Goal: Navigation & Orientation: Find specific page/section

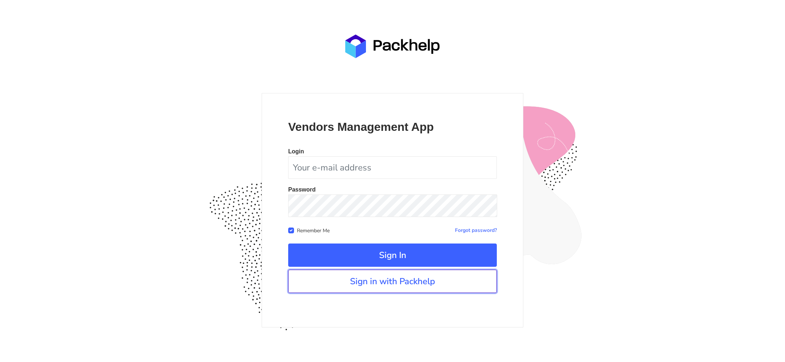
click at [359, 278] on link "Sign in with Packhelp" at bounding box center [392, 281] width 209 height 23
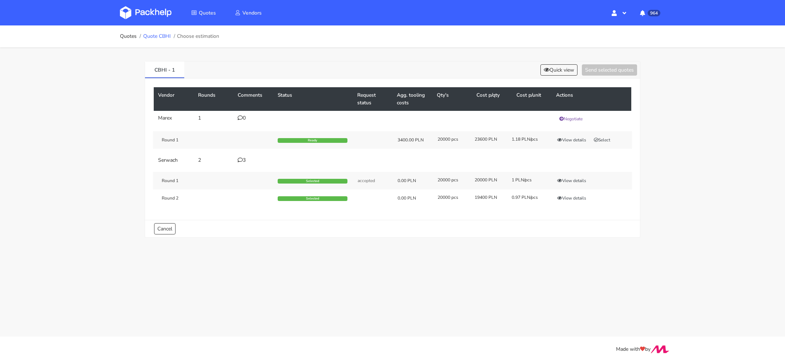
click at [166, 35] on link "Quote CBHI" at bounding box center [157, 36] width 28 height 6
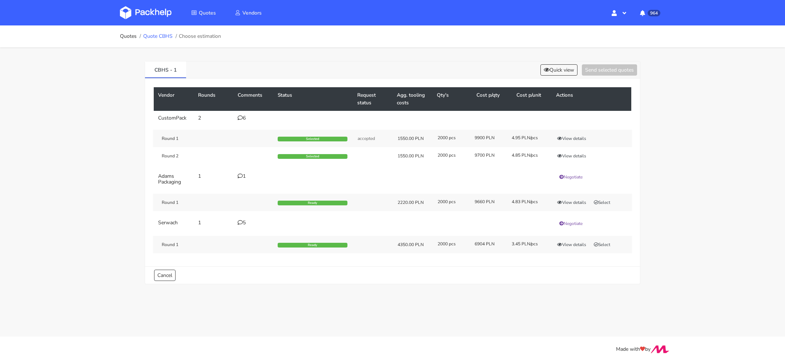
click at [164, 39] on link "Quote CBHS" at bounding box center [157, 36] width 29 height 6
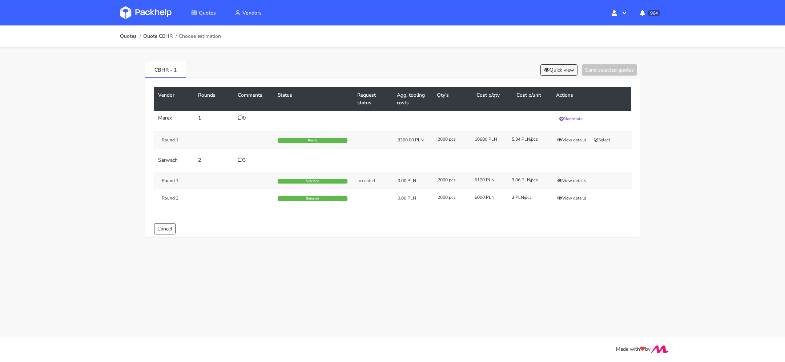
click at [160, 32] on ol "Quotes Quote CBHR Choose estimation" at bounding box center [170, 36] width 101 height 15
click at [159, 34] on link "Quote CBHR" at bounding box center [157, 36] width 29 height 6
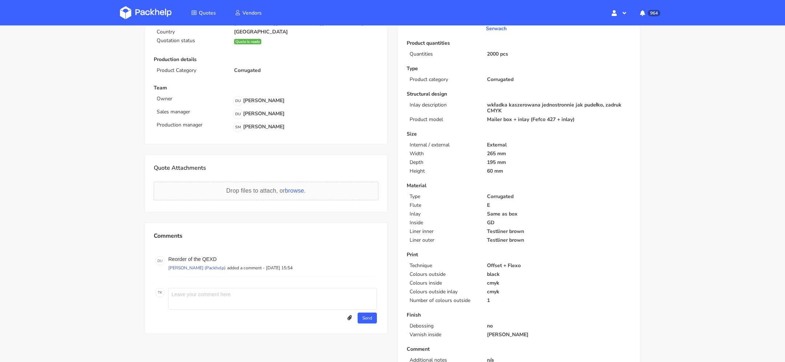
scroll to position [89, 0]
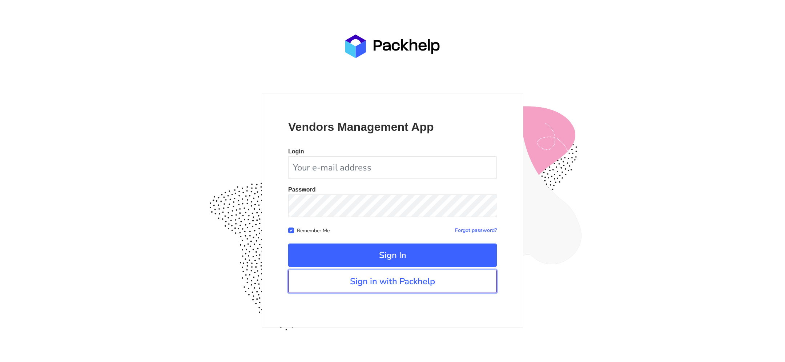
click at [349, 278] on link "Sign in with Packhelp" at bounding box center [392, 281] width 209 height 23
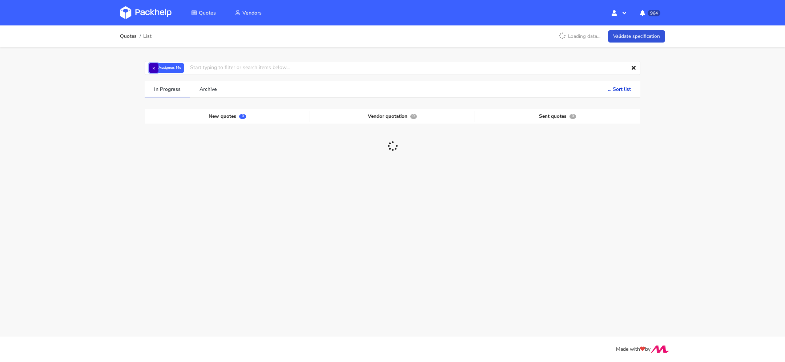
click at [156, 69] on button "×" at bounding box center [153, 67] width 9 height 9
click at [155, 68] on input "text" at bounding box center [393, 68] width 496 height 14
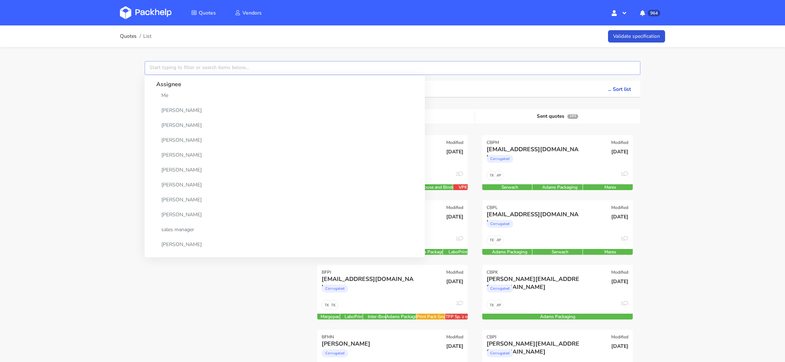
paste input "CBTZ"
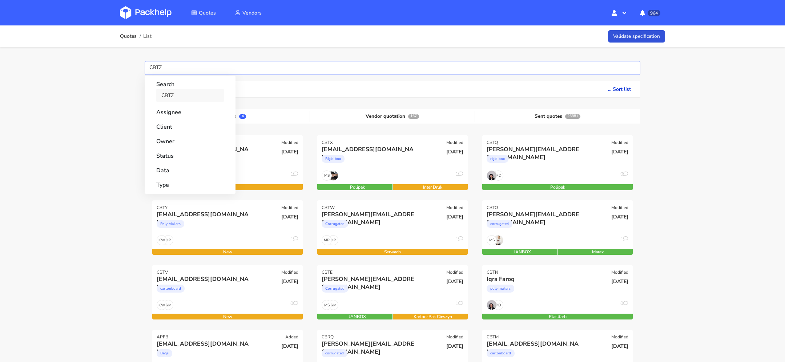
type input "CBTZ"
click at [170, 97] on link "CBTZ" at bounding box center [190, 95] width 68 height 13
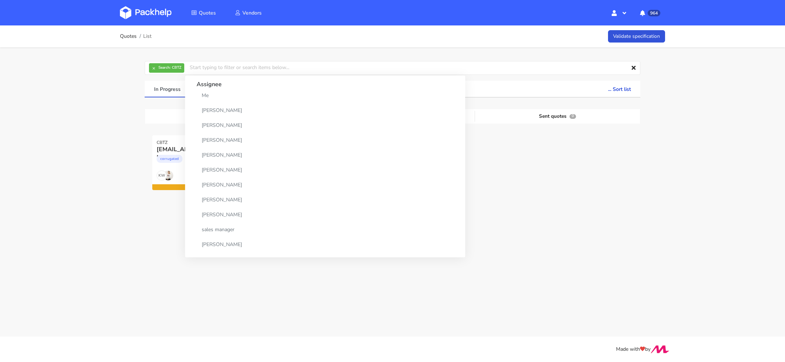
click at [107, 134] on div "Quotes List Validate specification × Search: CBTZ Assignee Me [PERSON_NAME] [PE…" at bounding box center [392, 139] width 785 height 228
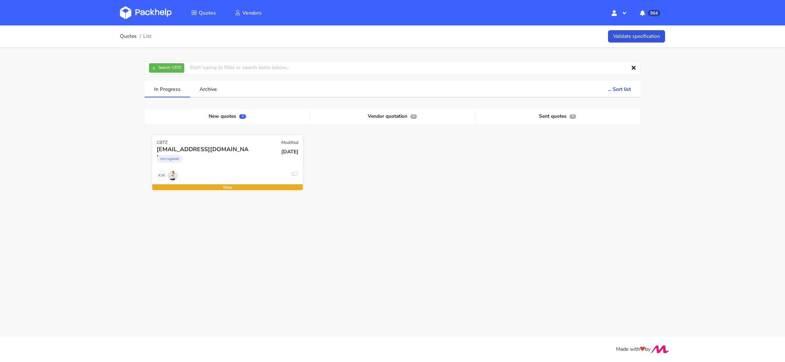
click at [191, 148] on div "[EMAIL_ADDRESS][DOMAIN_NAME]" at bounding box center [205, 149] width 96 height 8
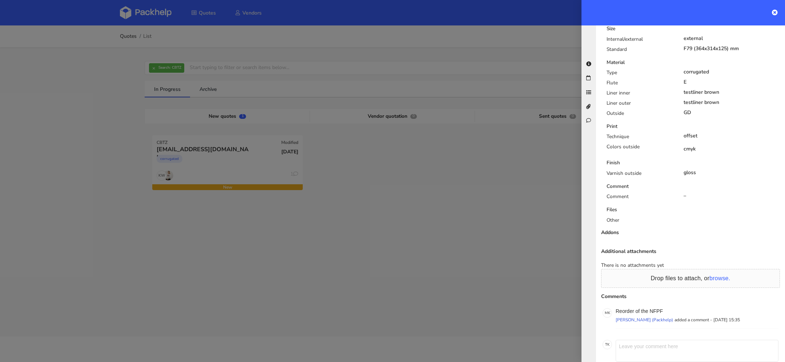
scroll to position [318, 0]
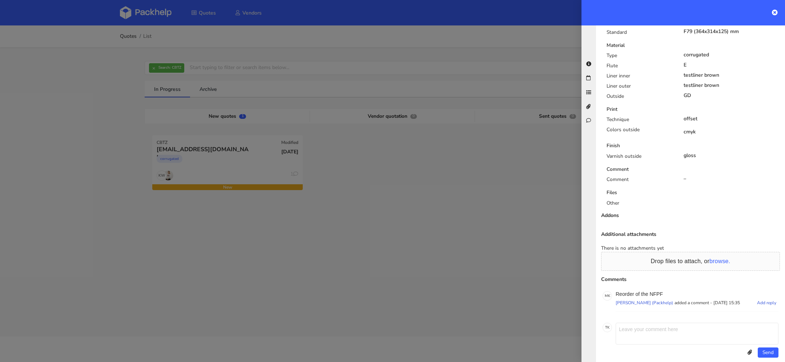
click at [656, 291] on p "Reorder of the NFPF" at bounding box center [697, 294] width 163 height 6
copy p "NFPF"
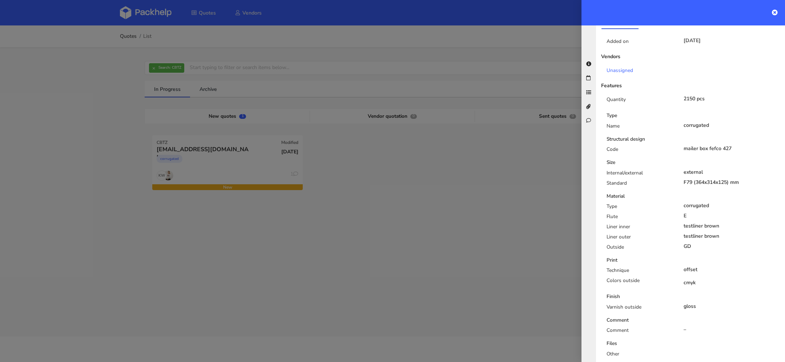
scroll to position [168, 0]
